Goal: Task Accomplishment & Management: Complete application form

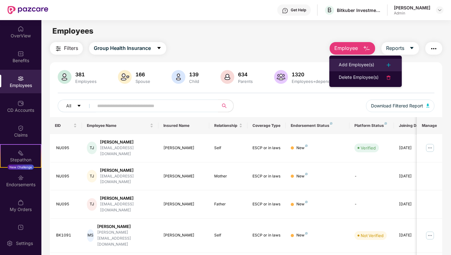
click at [348, 65] on div "Add Employee(s)" at bounding box center [356, 65] width 35 height 8
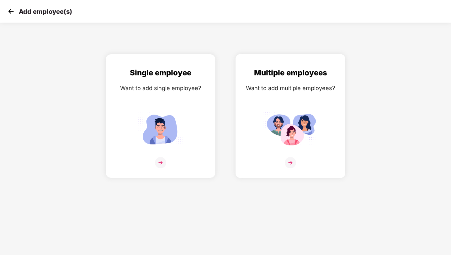
click at [293, 158] on img at bounding box center [290, 162] width 11 height 11
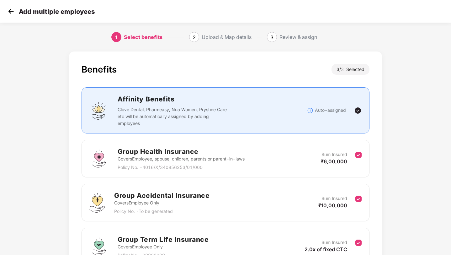
scroll to position [65, 0]
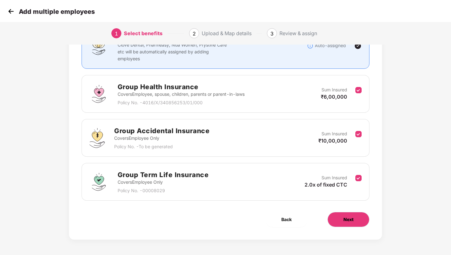
click at [343, 214] on button "Next" at bounding box center [349, 219] width 42 height 15
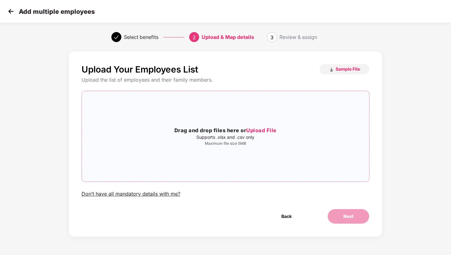
click at [248, 131] on span "Upload File" at bounding box center [261, 130] width 30 height 6
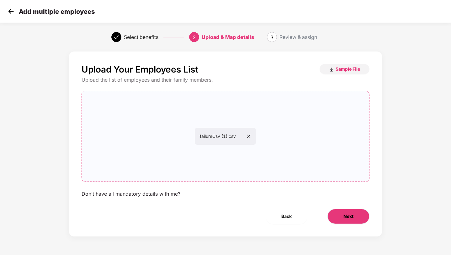
click at [338, 217] on button "Next" at bounding box center [349, 216] width 42 height 15
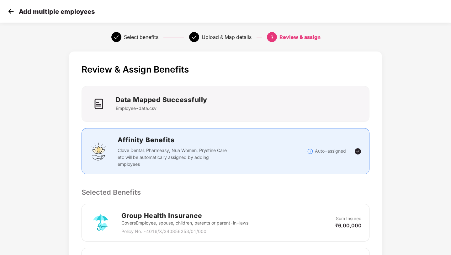
scroll to position [190, 0]
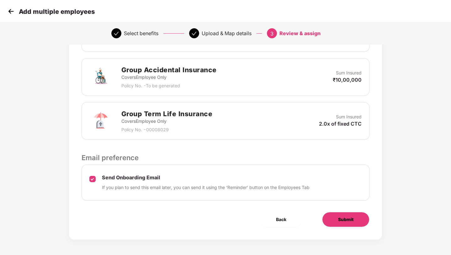
click at [347, 217] on span "Submit" at bounding box center [345, 219] width 15 height 7
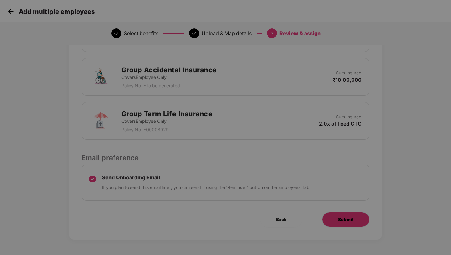
scroll to position [0, 0]
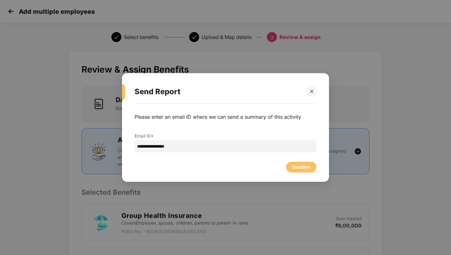
click at [300, 173] on div "**********" at bounding box center [225, 140] width 207 height 72
click at [300, 171] on div "Confirm" at bounding box center [301, 167] width 30 height 11
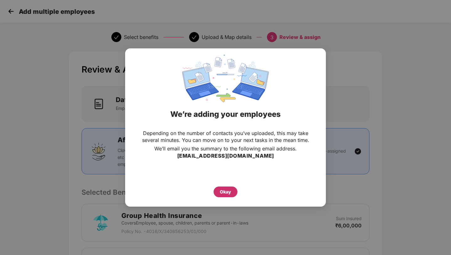
click at [225, 191] on div "Okay" at bounding box center [225, 191] width 11 height 7
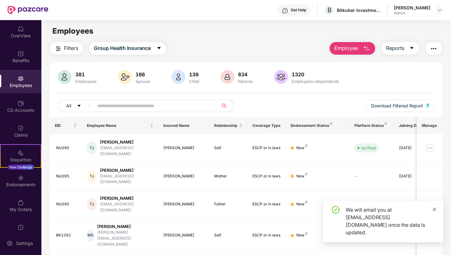
click at [435, 211] on icon "close" at bounding box center [434, 209] width 4 height 4
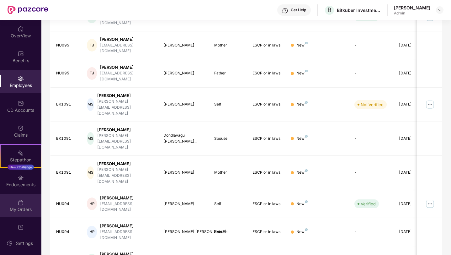
scroll to position [12, 0]
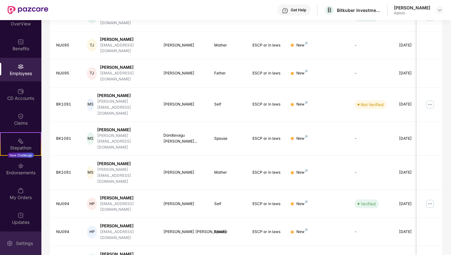
click at [19, 235] on div "Settings" at bounding box center [20, 243] width 41 height 24
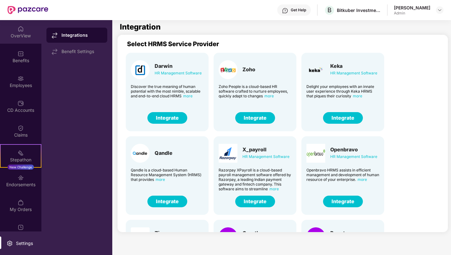
click at [25, 36] on div "OverView" at bounding box center [20, 36] width 41 height 6
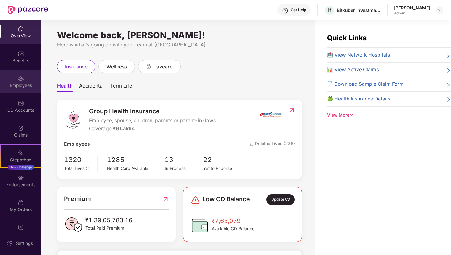
click at [24, 81] on div "Employees" at bounding box center [20, 82] width 41 height 24
